Goal: Information Seeking & Learning: Learn about a topic

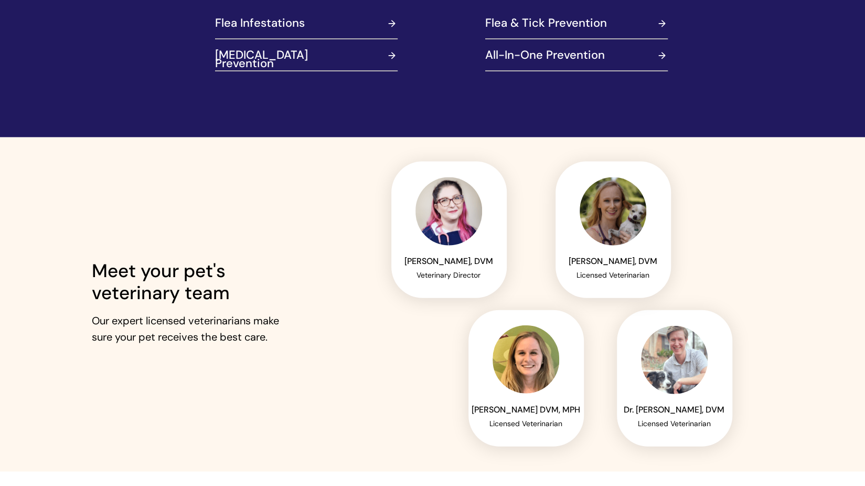
scroll to position [1384, 0]
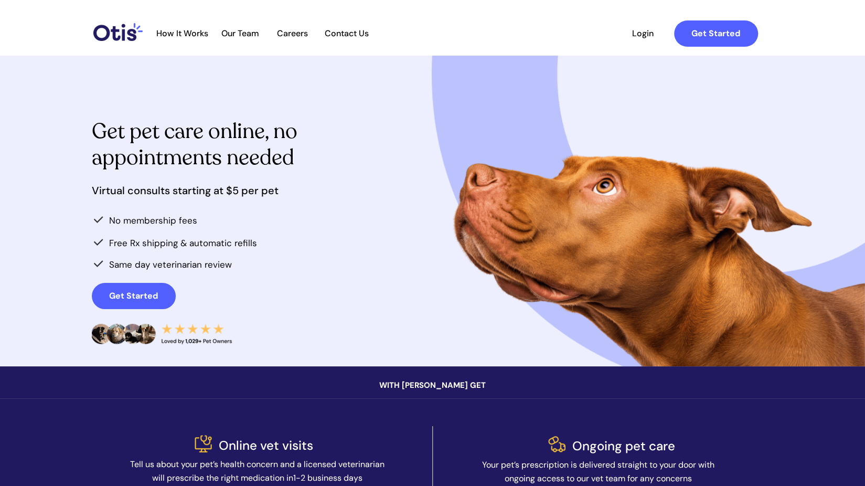
click at [199, 35] on span "How It Works" at bounding box center [182, 33] width 62 height 10
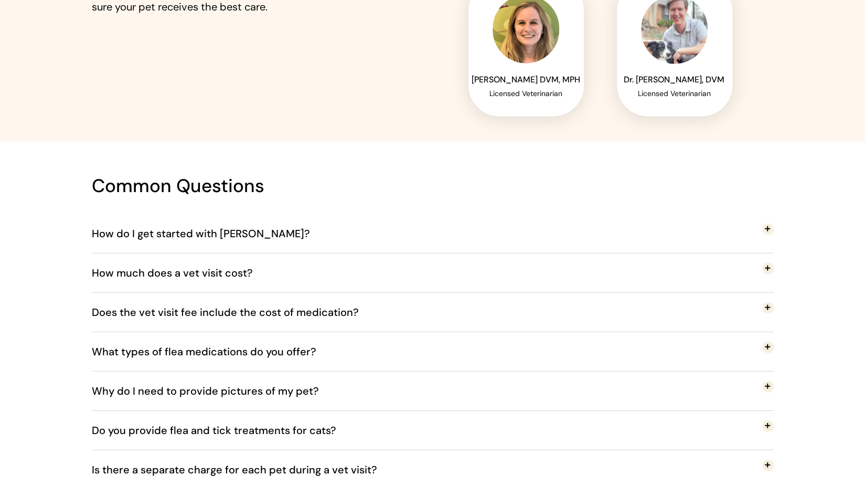
scroll to position [1712, 3]
click at [319, 277] on button "How much does a vet visit cost?" at bounding box center [433, 273] width 682 height 39
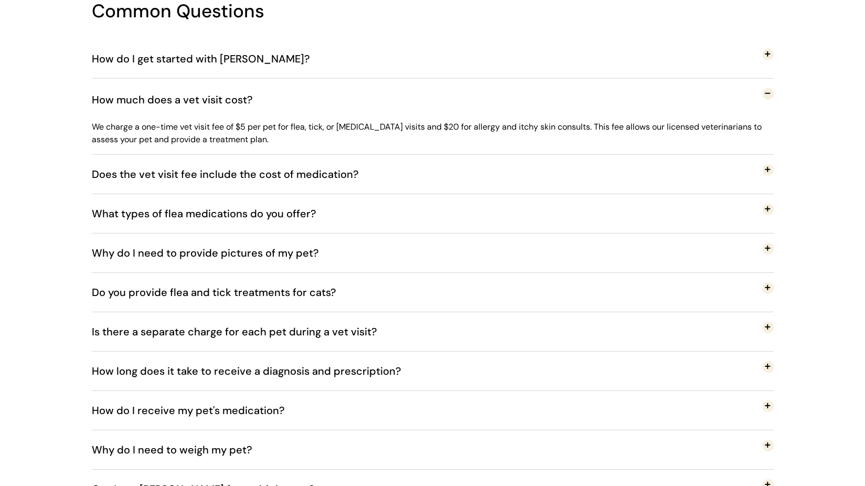
scroll to position [1888, 0]
click at [328, 421] on button "How do I receive my pet's medication?" at bounding box center [433, 409] width 682 height 39
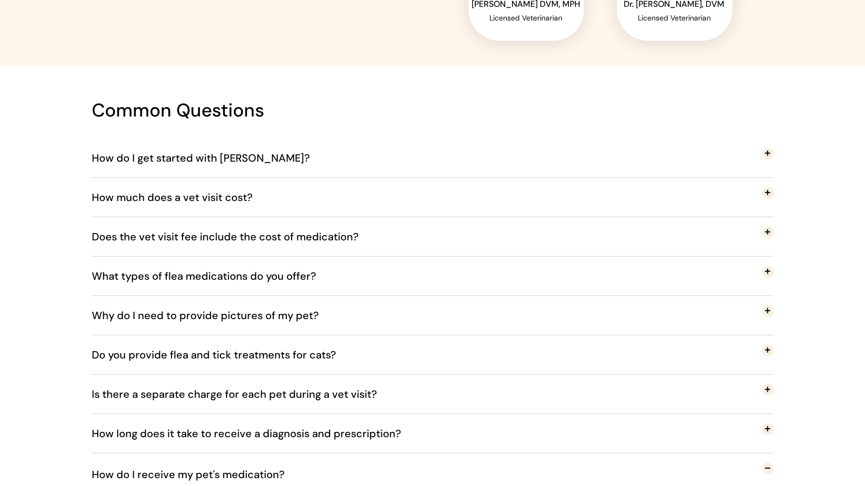
scroll to position [1789, 0]
click at [324, 262] on span "What types of flea medications do you offer?" at bounding box center [212, 275] width 240 height 35
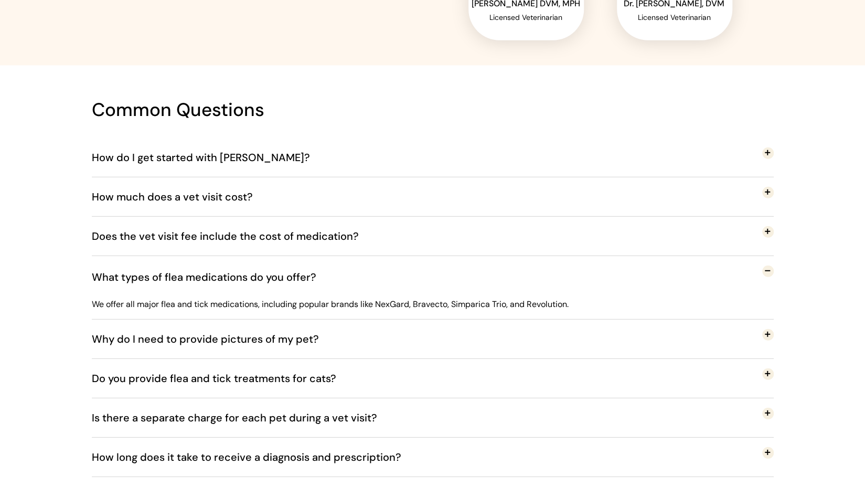
click at [332, 273] on button "What types of flea medications do you offer?" at bounding box center [433, 277] width 682 height 42
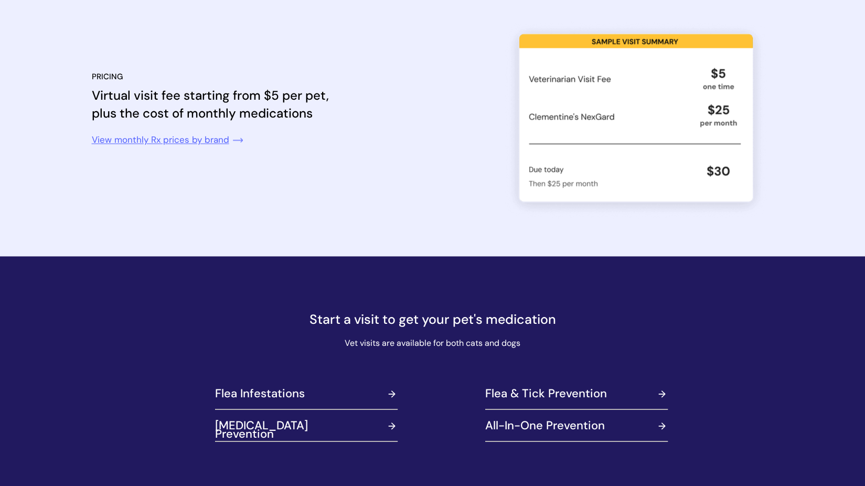
scroll to position [1017, 0]
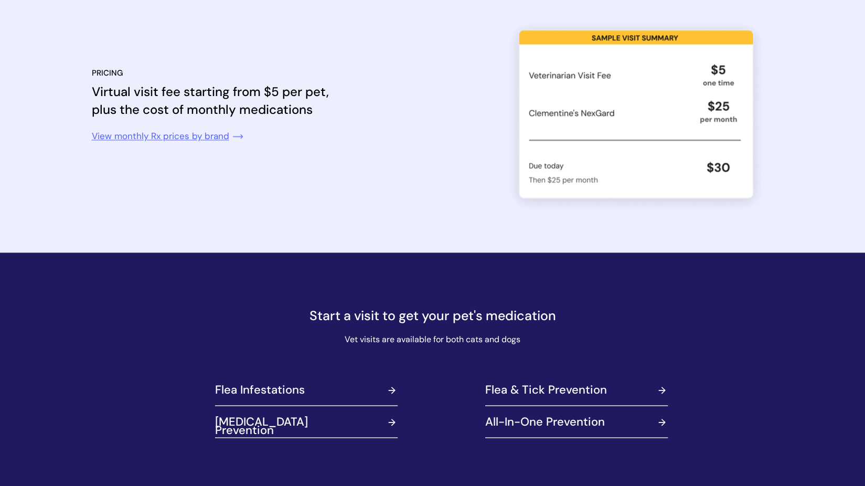
click at [504, 420] on link at bounding box center [577, 422] width 196 height 26
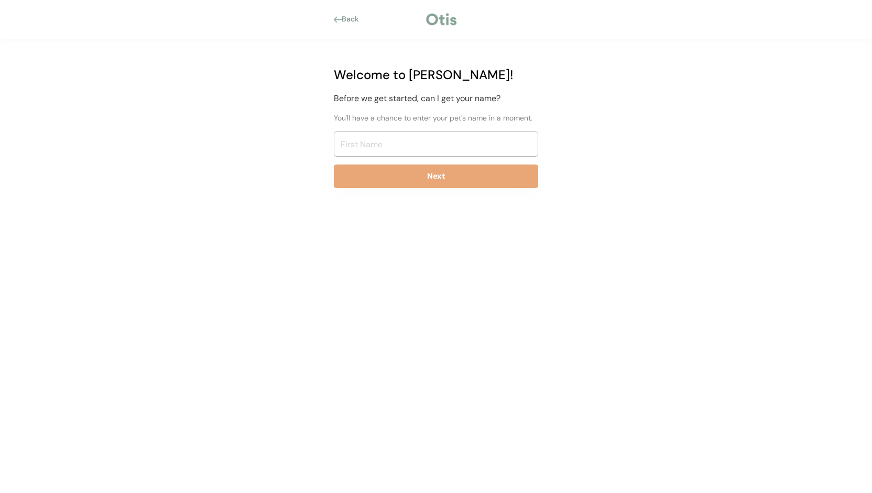
click at [335, 16] on div "Back" at bounding box center [349, 19] width 31 height 10
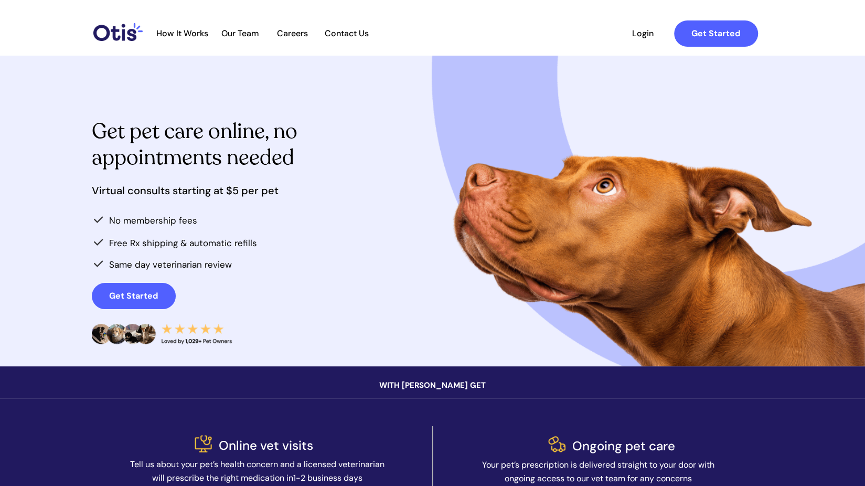
click at [196, 34] on span "How It Works" at bounding box center [182, 33] width 62 height 10
click at [245, 37] on span "Our Team" at bounding box center [239, 33] width 51 height 10
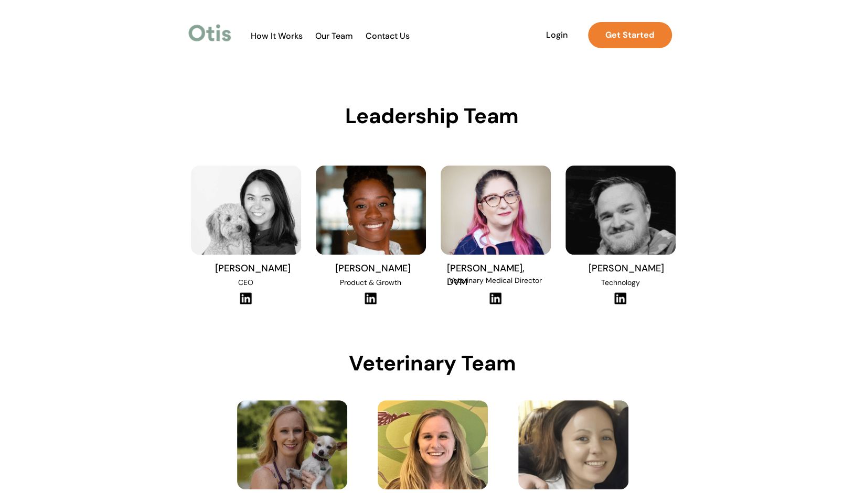
click at [491, 297] on img at bounding box center [495, 298] width 14 height 13
click at [623, 298] on img at bounding box center [620, 298] width 14 height 13
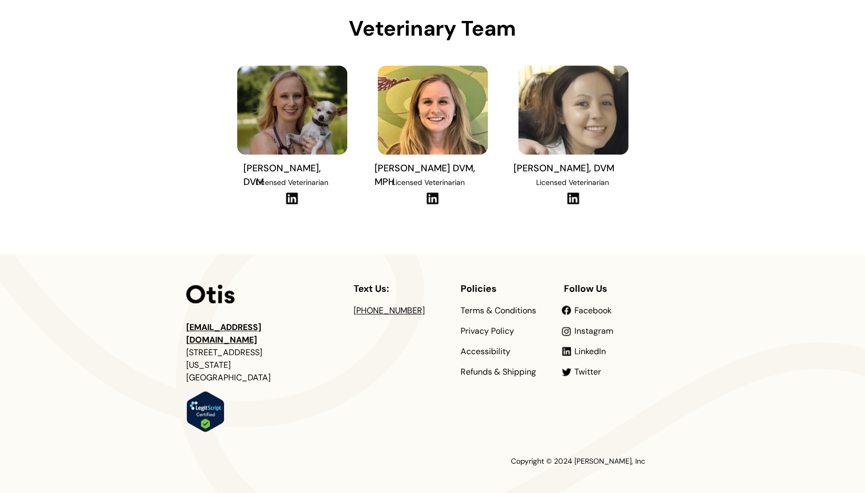
scroll to position [347, 0]
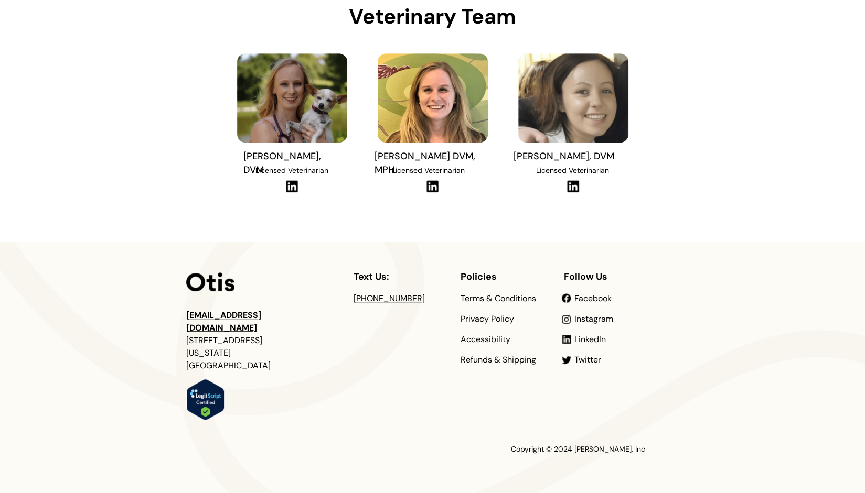
click at [583, 316] on span "Instagram" at bounding box center [593, 319] width 39 height 11
